Goal: Check status: Check status

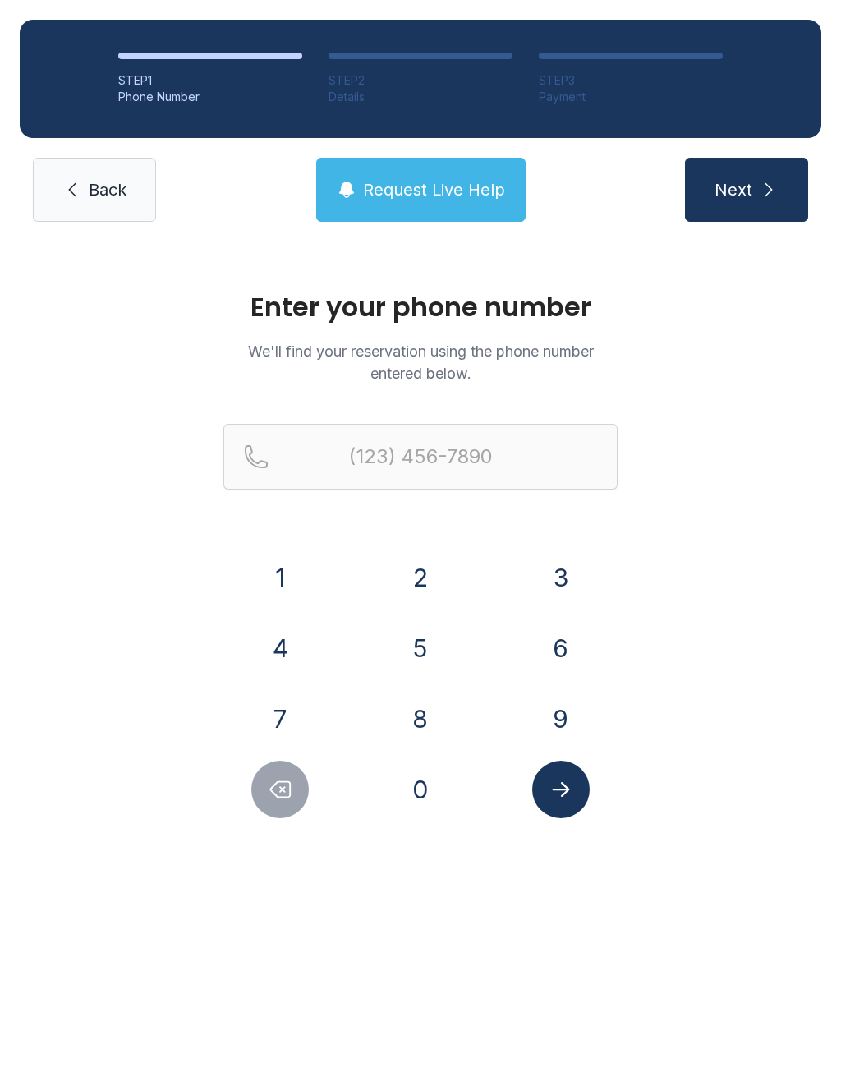
click at [284, 707] on button "7" at bounding box center [280, 719] width 58 height 58
click at [436, 590] on button "2" at bounding box center [421, 578] width 58 height 58
click at [432, 783] on button "0" at bounding box center [421, 790] width 58 height 58
click at [560, 646] on button "6" at bounding box center [562, 649] width 58 height 58
click at [418, 648] on button "5" at bounding box center [421, 649] width 58 height 58
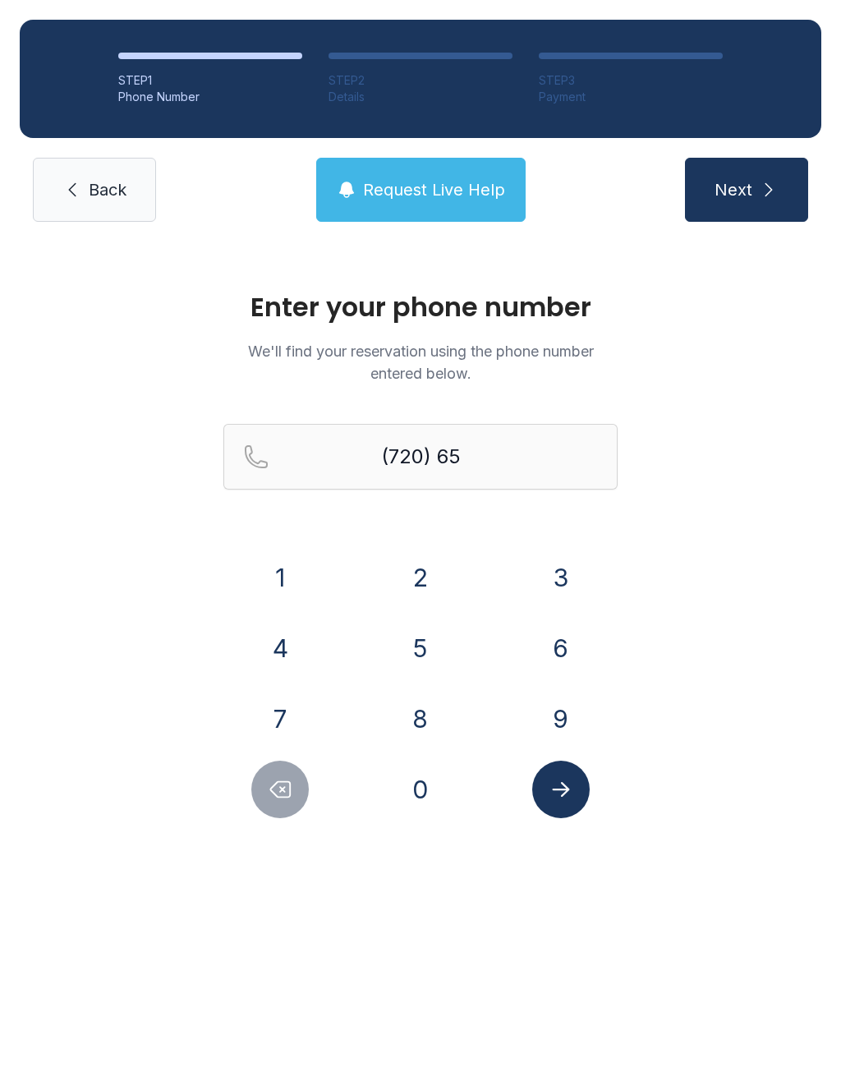
click at [294, 578] on button "1" at bounding box center [280, 578] width 58 height 58
click at [416, 576] on button "2" at bounding box center [421, 578] width 58 height 58
click at [554, 567] on button "3" at bounding box center [562, 578] width 58 height 58
click at [529, 569] on div "3" at bounding box center [561, 578] width 114 height 58
click at [557, 578] on button "3" at bounding box center [562, 578] width 58 height 58
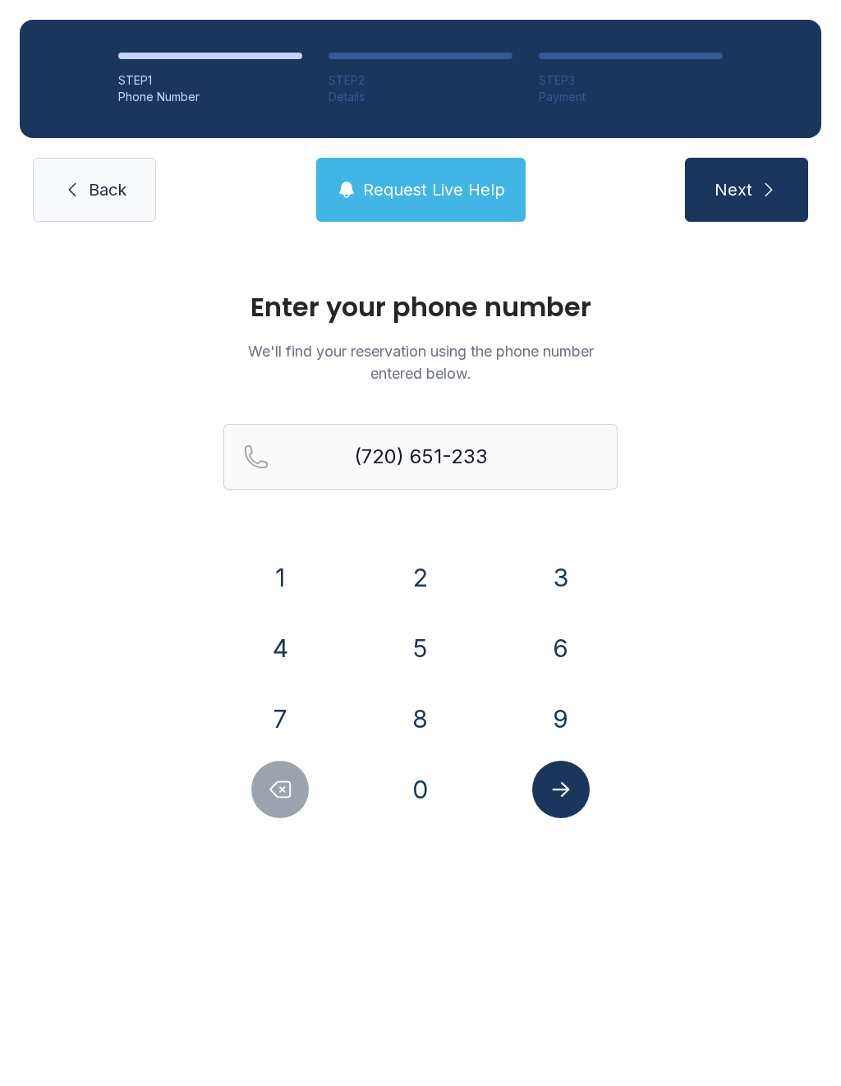
click at [556, 578] on button "3" at bounding box center [562, 578] width 58 height 58
type input "[PHONE_NUMBER]"
click at [566, 807] on button "Submit lookup form" at bounding box center [562, 790] width 58 height 58
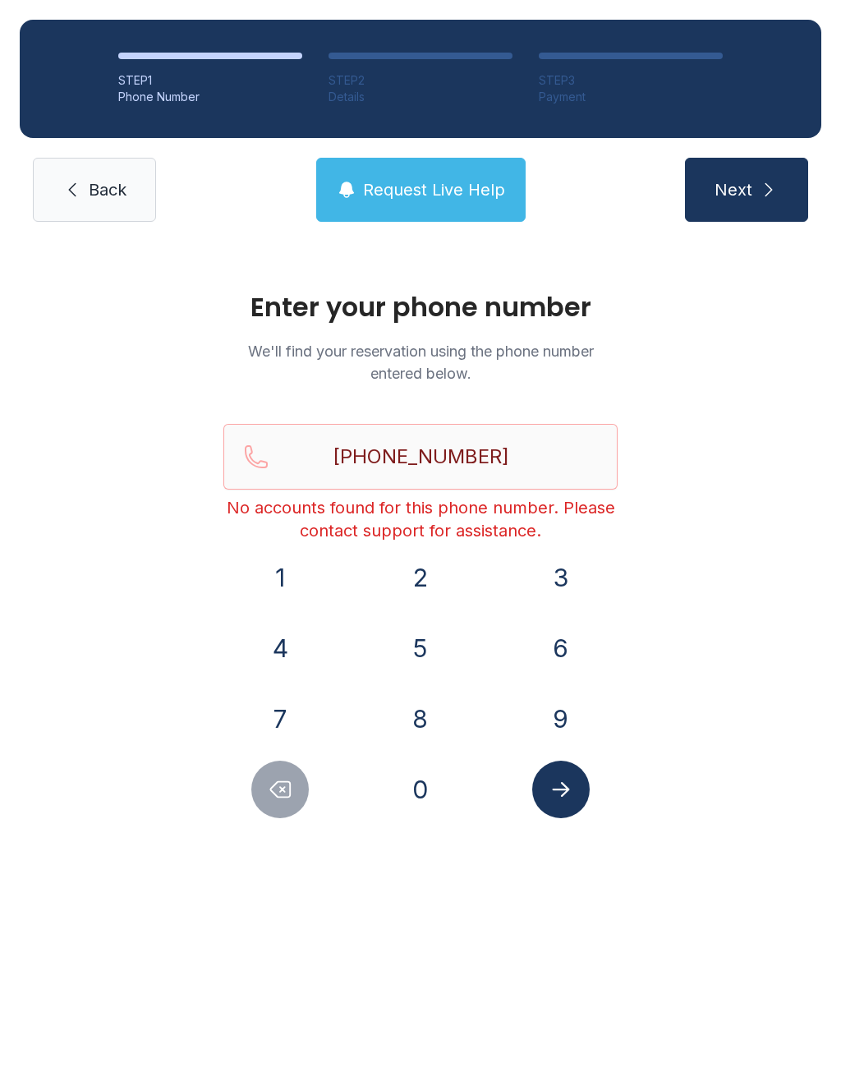
click at [408, 196] on span "Request Live Help" at bounding box center [434, 189] width 142 height 23
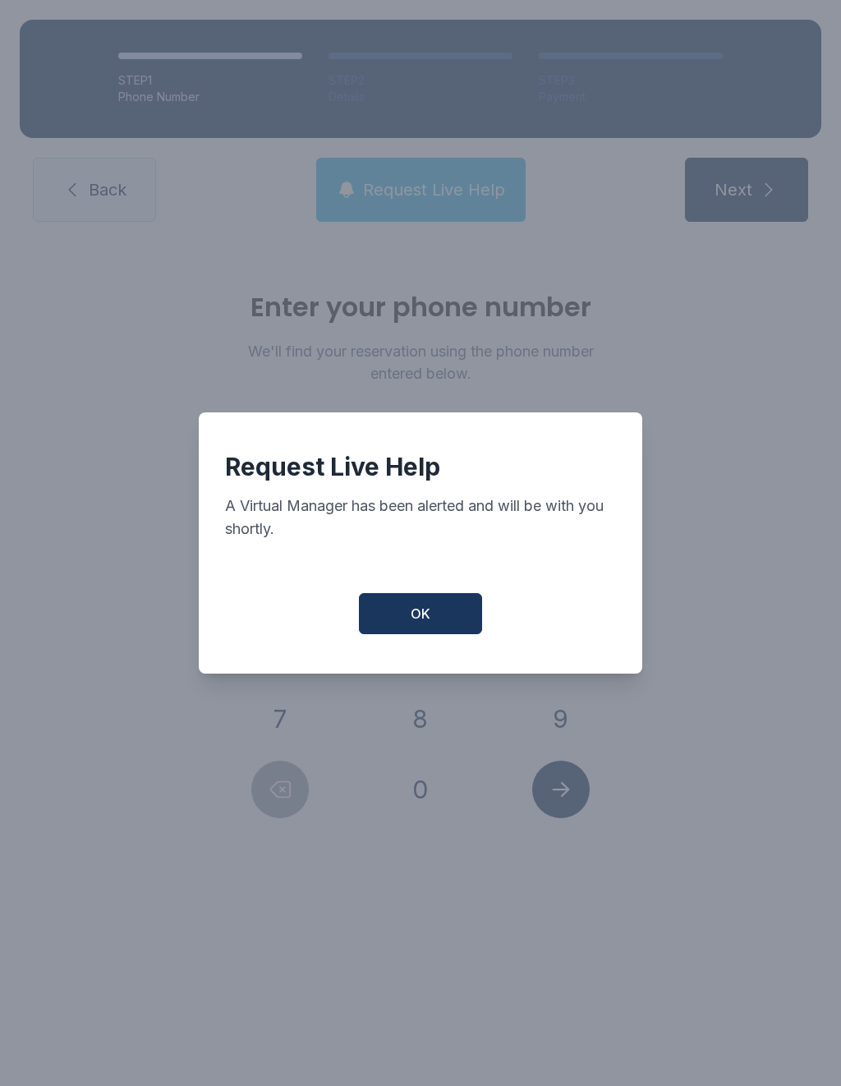
click at [439, 617] on button "OK" at bounding box center [420, 613] width 123 height 41
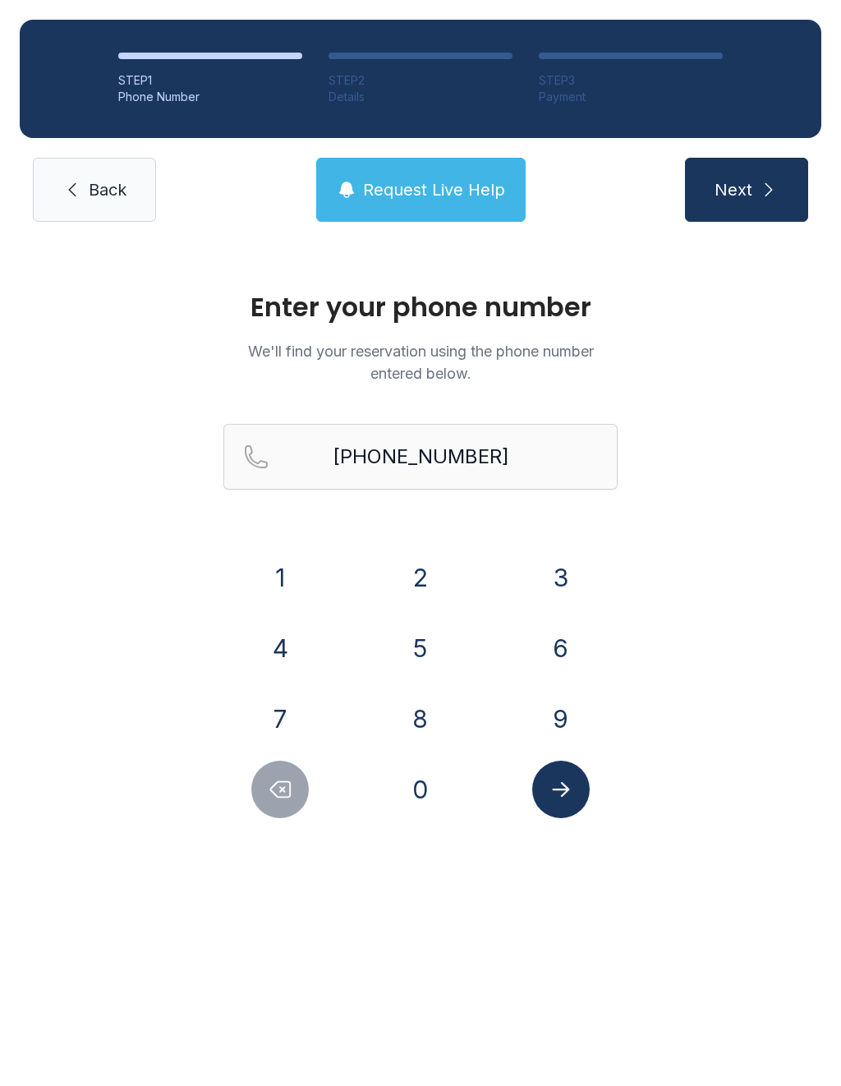
click at [584, 792] on button "Submit lookup form" at bounding box center [562, 790] width 58 height 58
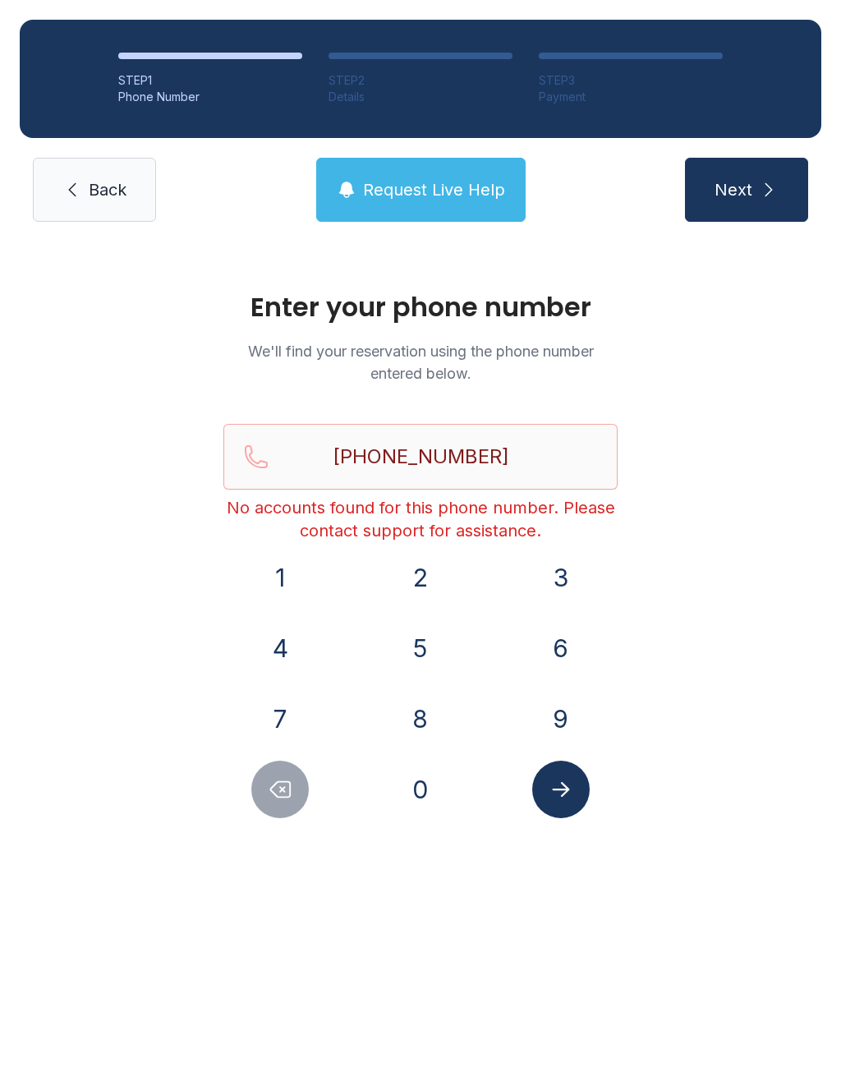
click at [122, 182] on span "Back" at bounding box center [108, 189] width 38 height 23
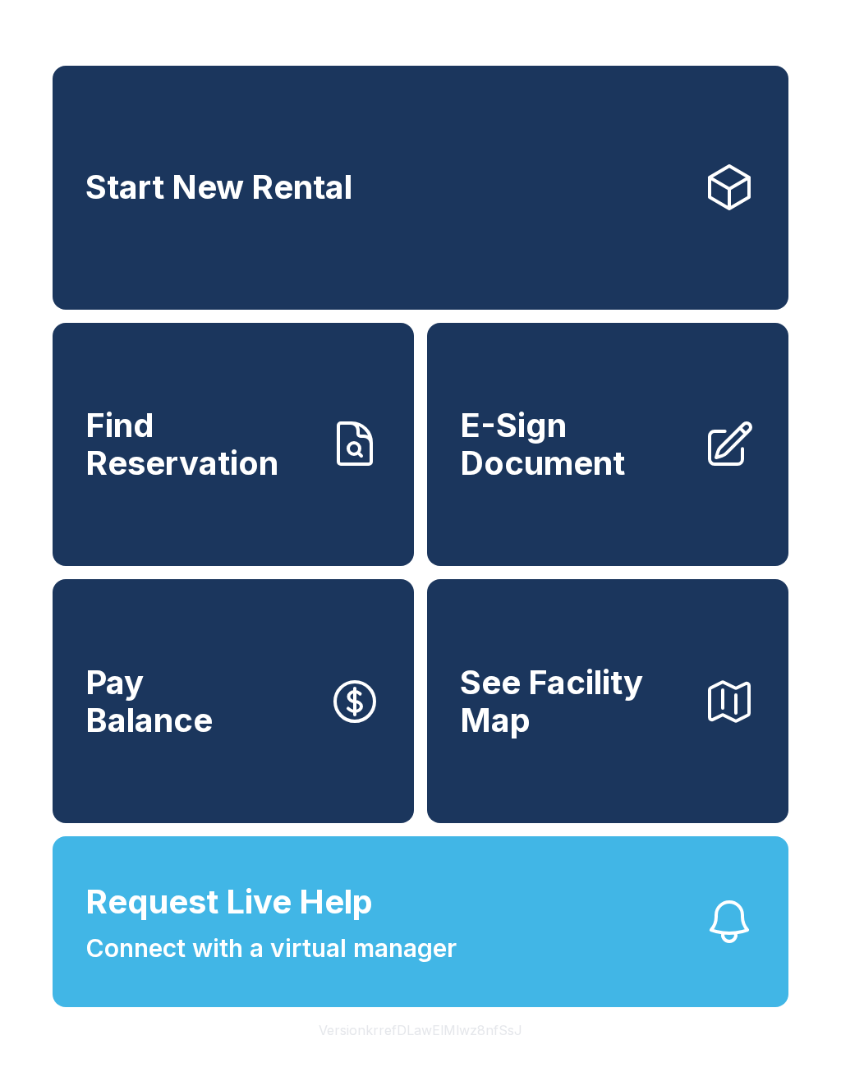
click at [482, 934] on button "Request Live Help Connect with a virtual manager" at bounding box center [421, 922] width 736 height 171
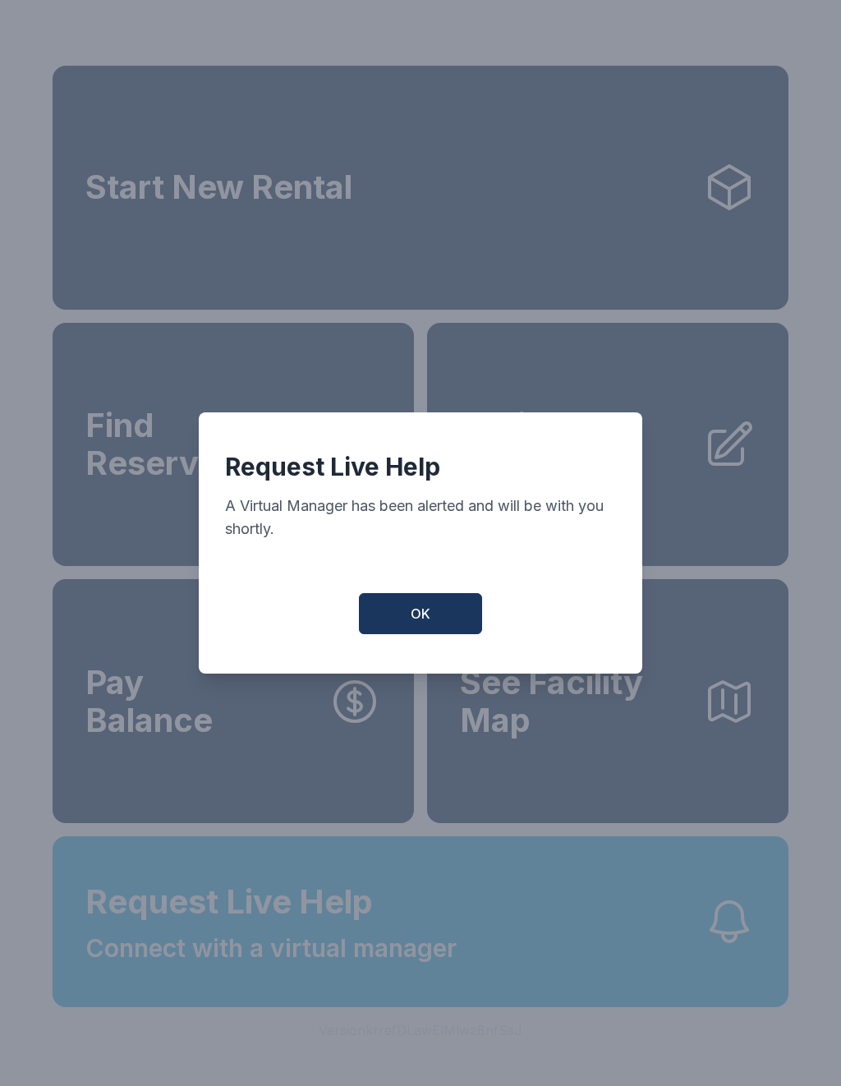
click at [418, 622] on span "OK" at bounding box center [421, 614] width 20 height 20
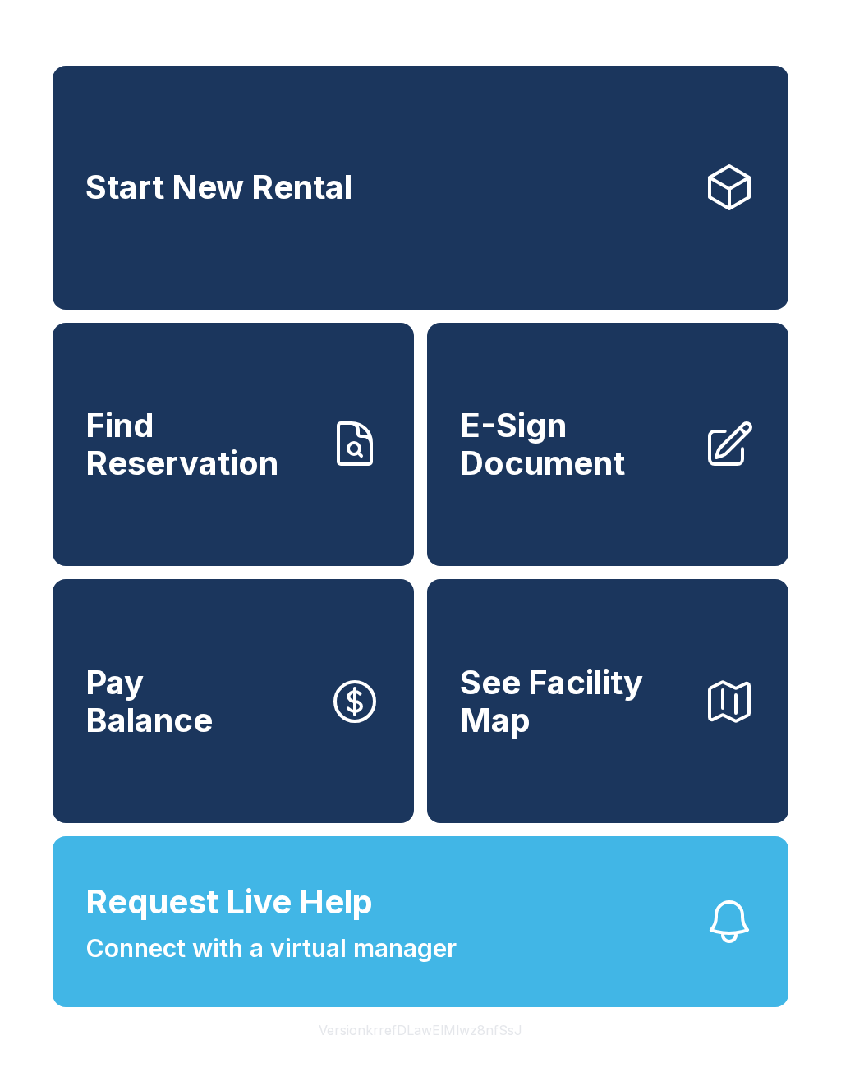
click at [473, 988] on button "Request Live Help Connect with a virtual manager" at bounding box center [421, 922] width 736 height 171
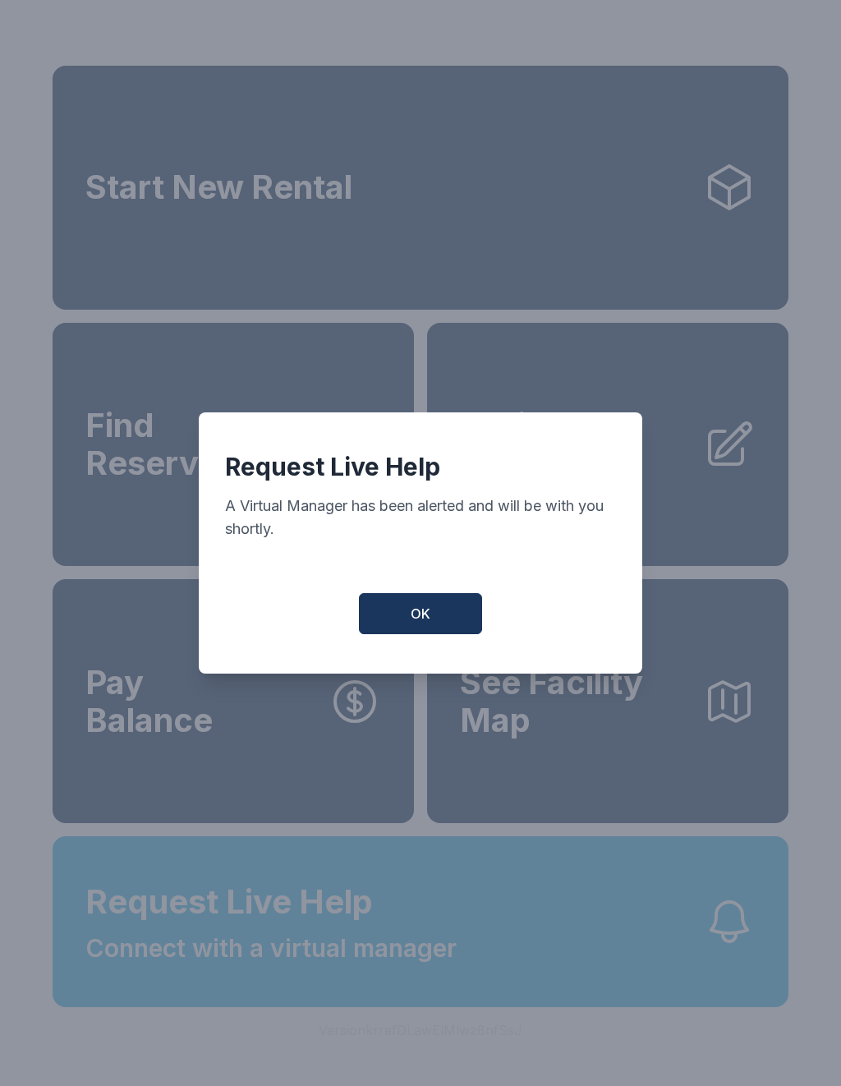
click at [454, 611] on button "OK" at bounding box center [420, 613] width 123 height 41
